Goal: Book appointment/travel/reservation

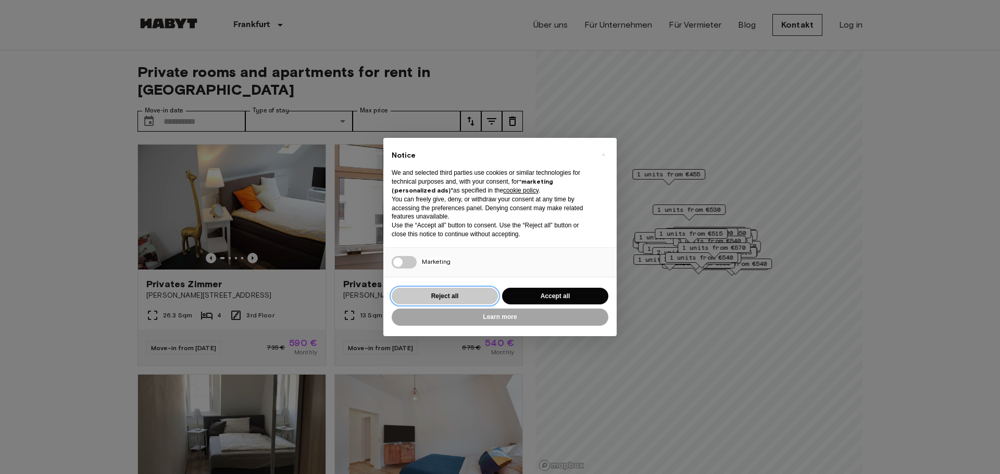
click at [460, 295] on button "Reject all" at bounding box center [445, 296] width 106 height 17
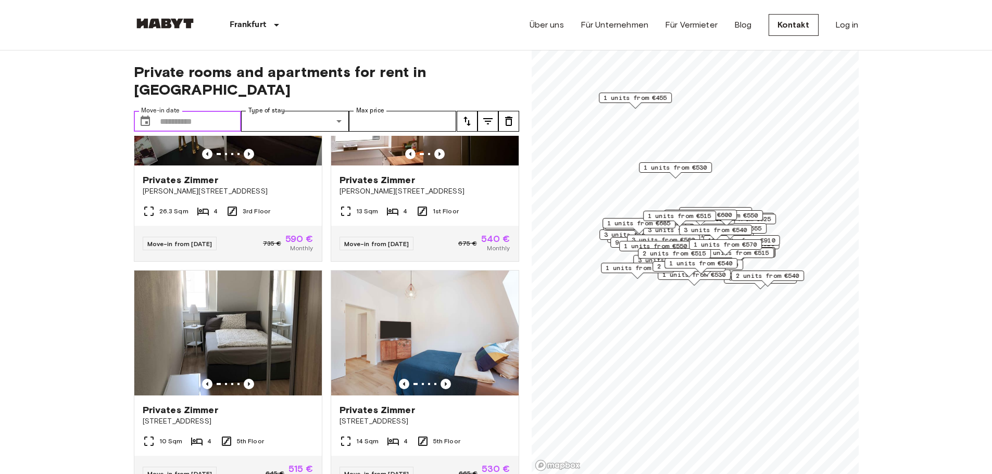
click at [173, 111] on input "Move-in date" at bounding box center [201, 121] width 82 height 21
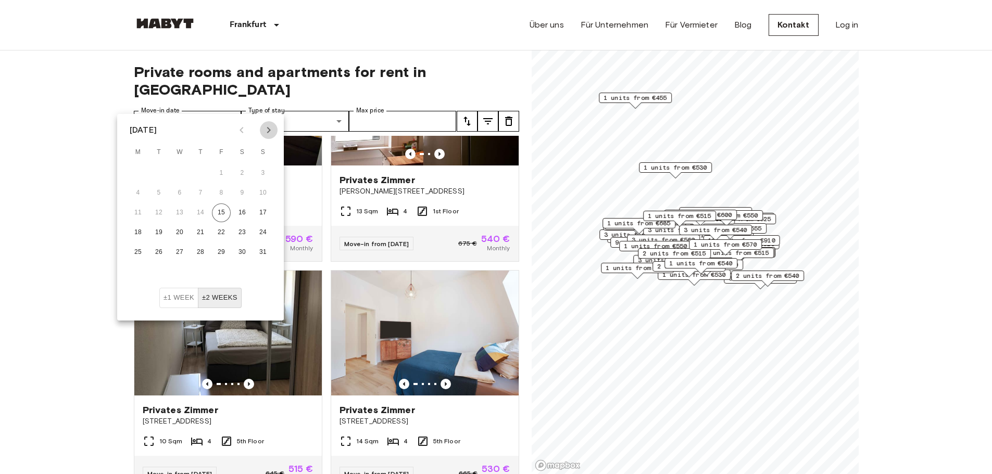
click at [267, 130] on icon "Next month" at bounding box center [268, 130] width 12 height 12
click at [140, 209] on button "15" at bounding box center [138, 213] width 19 height 19
type input "**********"
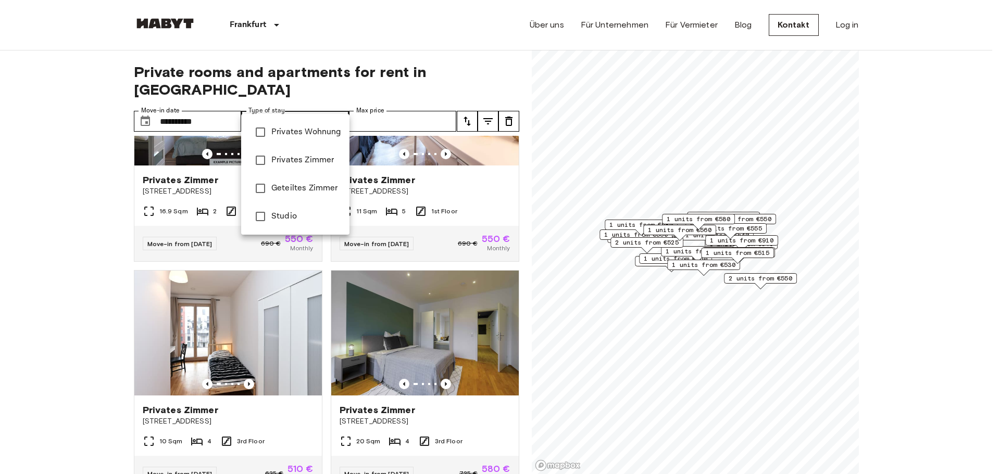
type input "**********"
click at [42, 201] on div at bounding box center [500, 237] width 1000 height 474
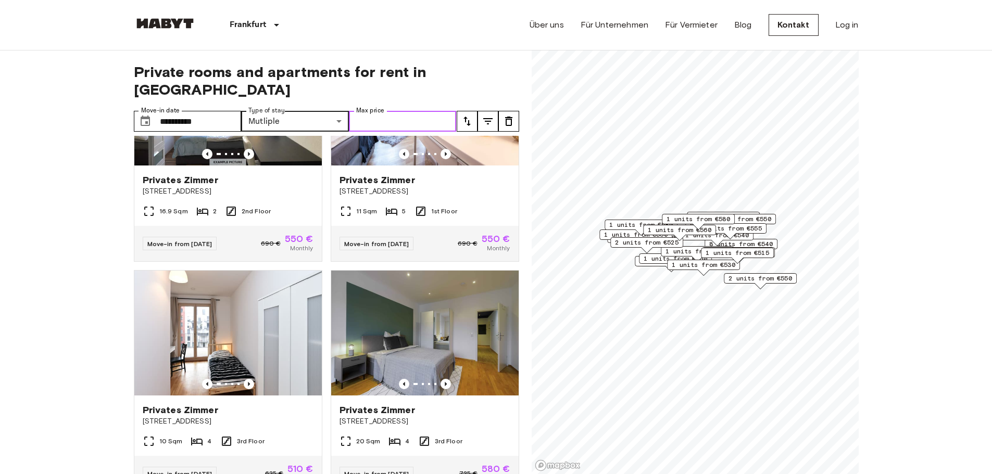
click at [421, 111] on input "Max price" at bounding box center [403, 121] width 108 height 21
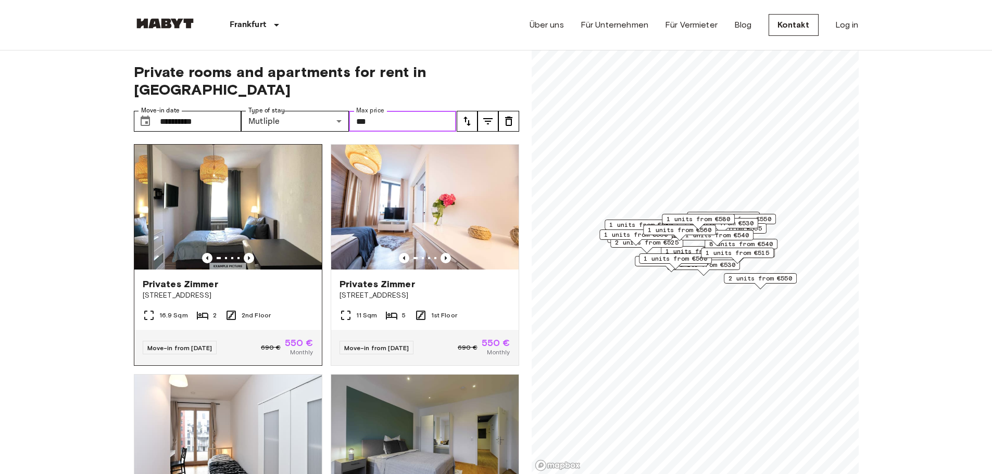
type input "***"
click at [165, 278] on span "Privates Zimmer" at bounding box center [180, 284] width 75 height 12
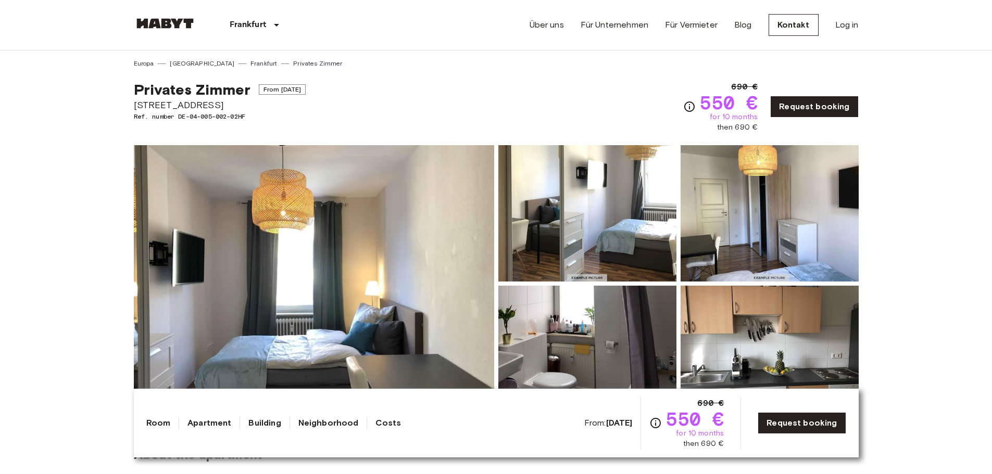
click at [319, 213] on img at bounding box center [314, 283] width 360 height 277
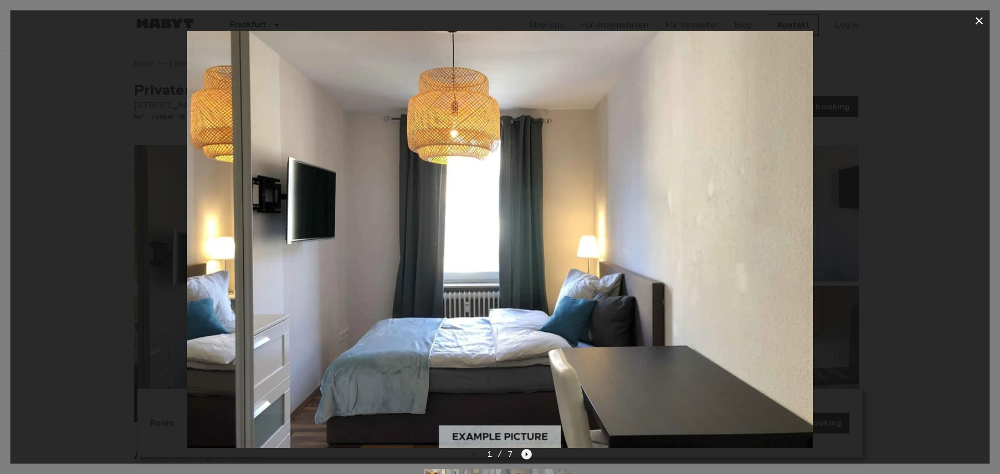
click at [525, 455] on icon "Next image" at bounding box center [526, 454] width 10 height 10
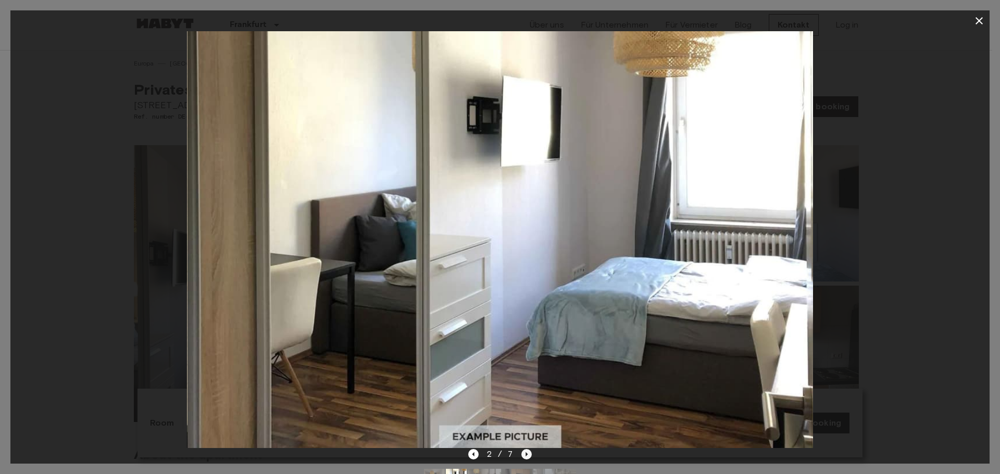
click at [525, 455] on icon "Next image" at bounding box center [526, 454] width 10 height 10
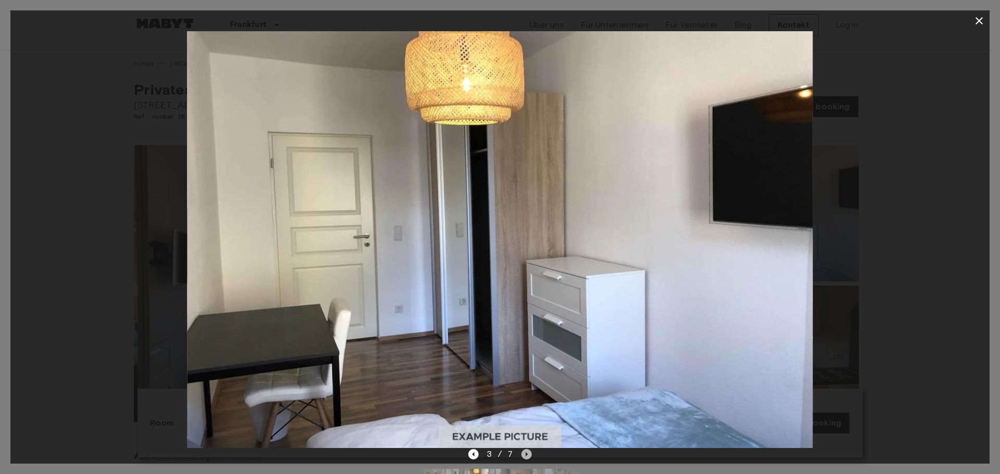
click at [526, 454] on icon "Next image" at bounding box center [527, 454] width 2 height 4
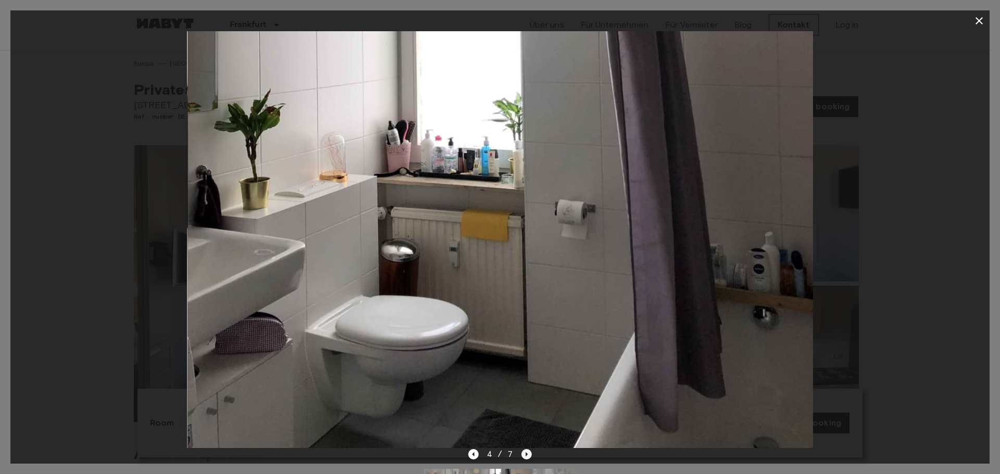
click at [526, 454] on icon "Next image" at bounding box center [527, 454] width 2 height 4
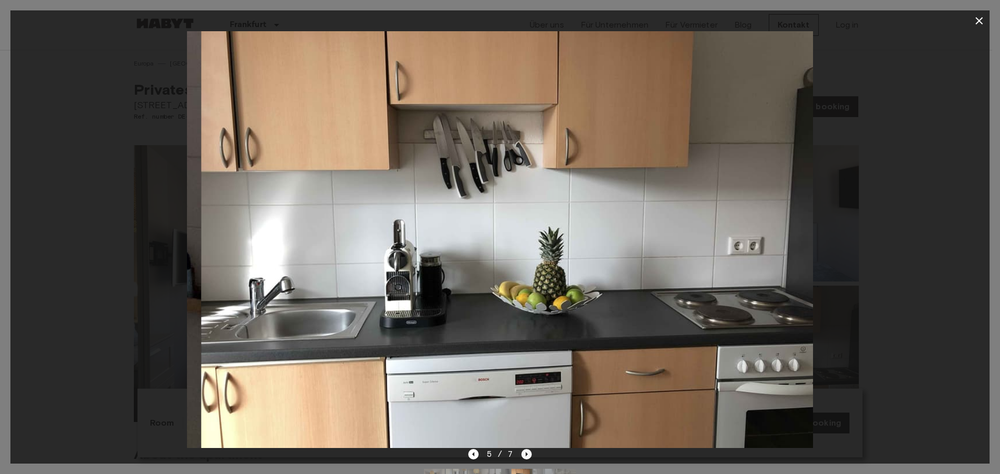
click at [526, 454] on icon "Next image" at bounding box center [527, 454] width 2 height 4
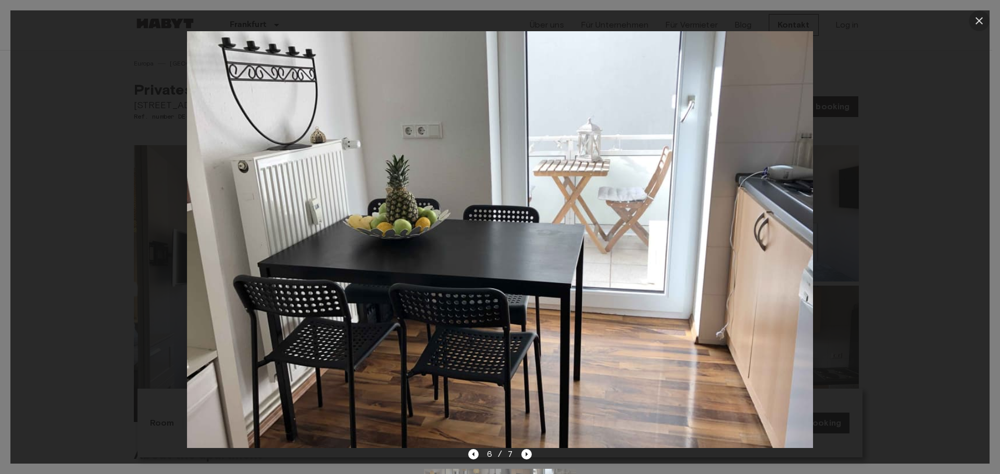
click at [978, 22] on icon "button" at bounding box center [978, 20] width 7 height 7
